Goal: Task Accomplishment & Management: Use online tool/utility

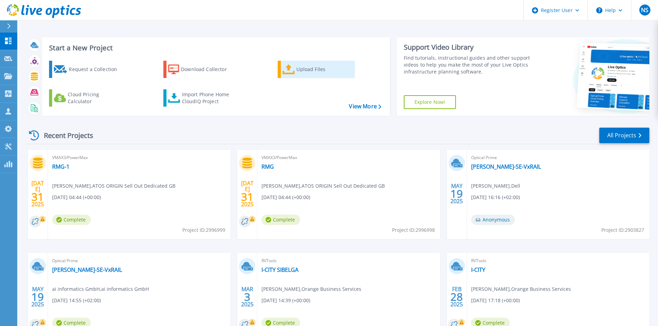
click at [302, 71] on div "Upload Files" at bounding box center [323, 69] width 55 height 14
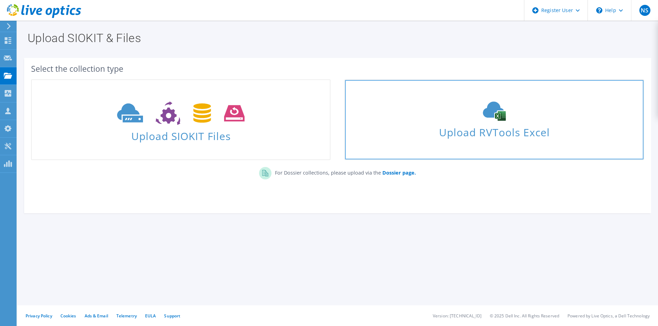
click at [500, 129] on span "Upload RVTools Excel" at bounding box center [494, 130] width 298 height 15
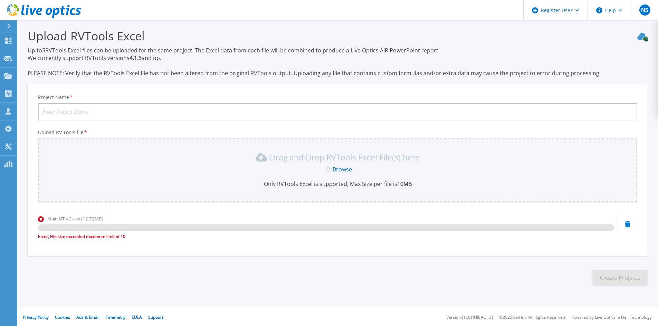
scroll to position [4, 0]
click at [89, 112] on input "Project Name *" at bounding box center [337, 110] width 599 height 17
